Goal: Entertainment & Leisure: Consume media (video, audio)

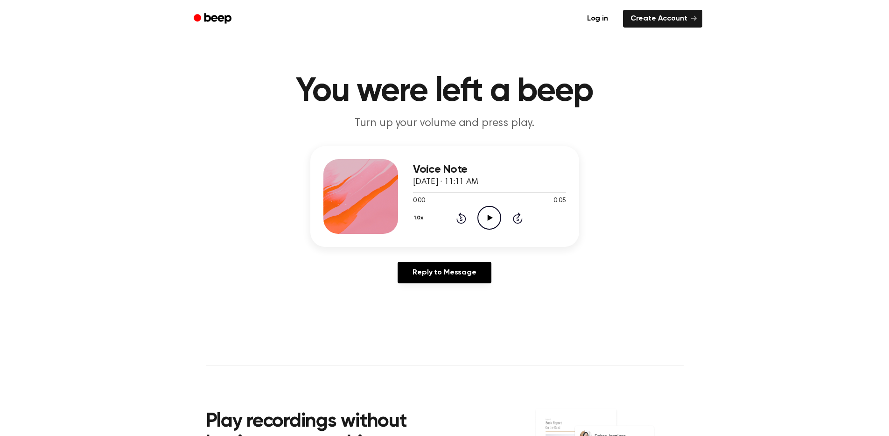
click at [482, 218] on icon "Play Audio" at bounding box center [489, 218] width 24 height 24
click at [488, 219] on icon at bounding box center [490, 218] width 5 height 6
click at [490, 216] on icon "Play Audio" at bounding box center [489, 218] width 24 height 24
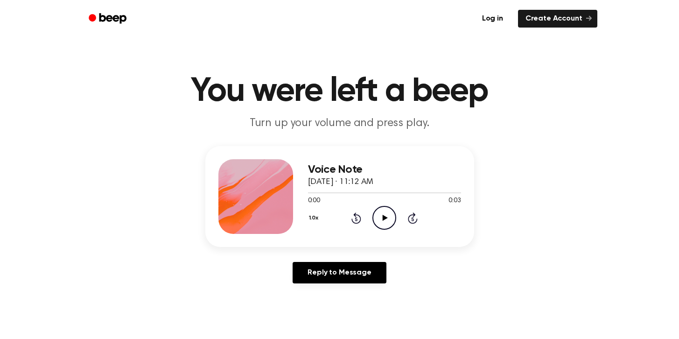
click at [382, 216] on icon "Play Audio" at bounding box center [384, 218] width 24 height 24
click at [384, 211] on icon "Play Audio" at bounding box center [384, 218] width 24 height 24
click at [382, 221] on icon "Play Audio" at bounding box center [384, 218] width 24 height 24
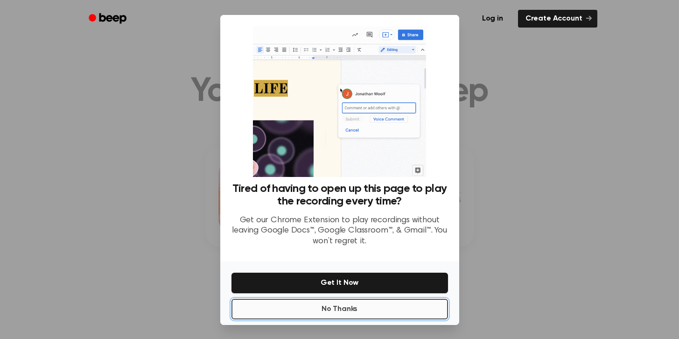
click at [339, 309] on button "No Thanks" at bounding box center [339, 309] width 216 height 21
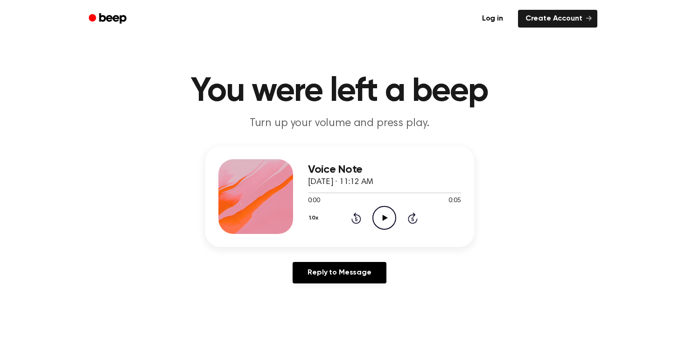
click at [377, 217] on icon "Play Audio" at bounding box center [384, 218] width 24 height 24
